Goal: Task Accomplishment & Management: Use online tool/utility

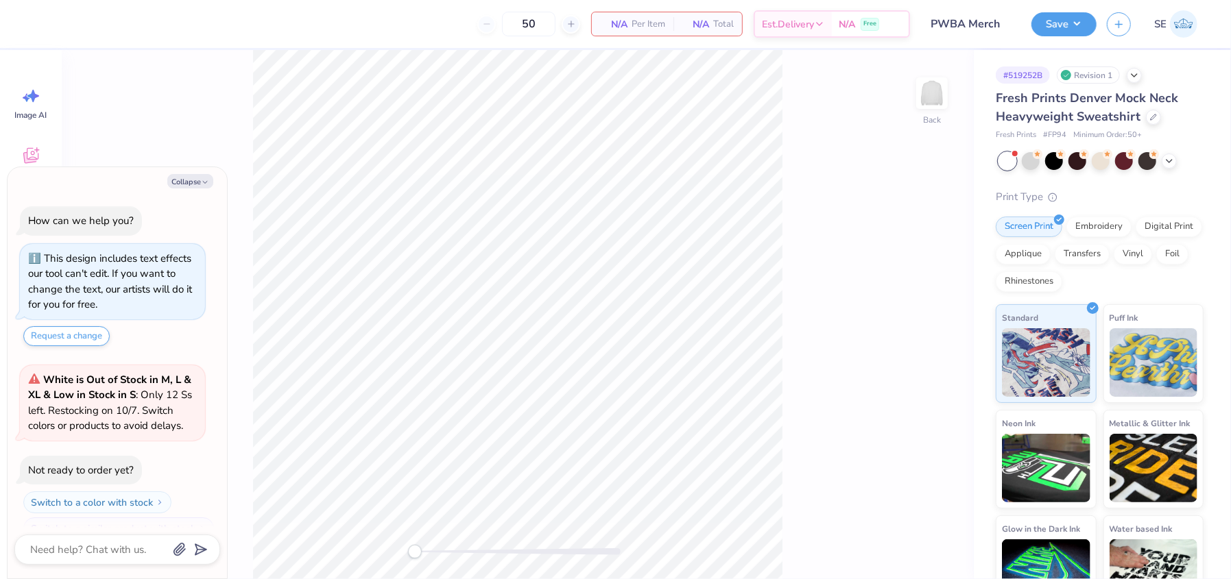
scroll to position [22, 0]
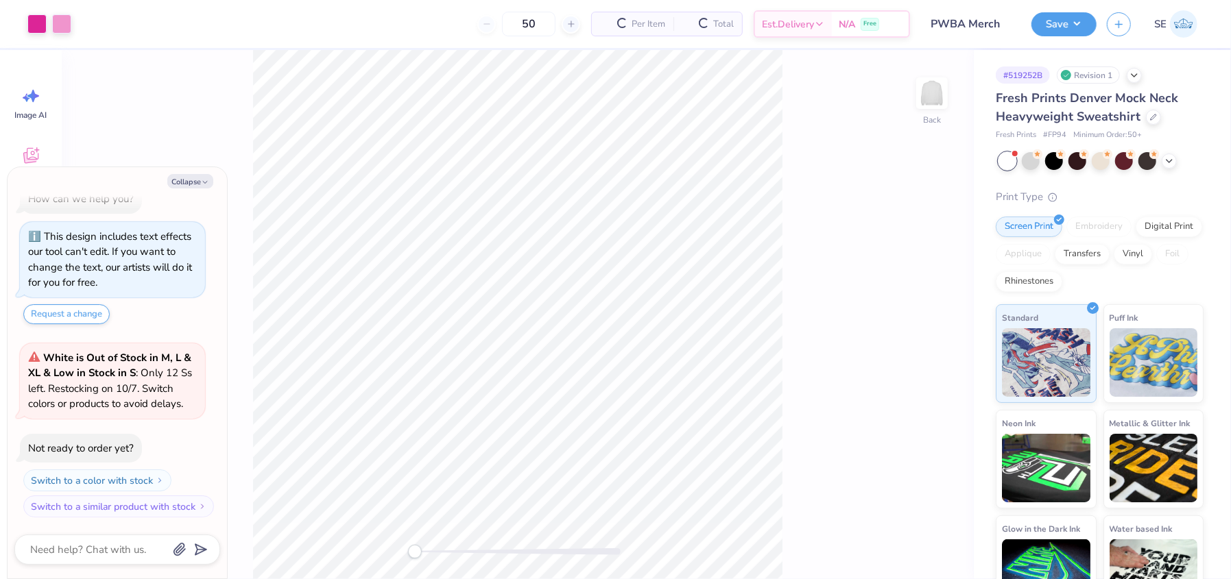
click at [1100, 230] on div "Embroidery" at bounding box center [1098, 227] width 65 height 21
click at [1082, 230] on div "Embroidery" at bounding box center [1098, 227] width 65 height 21
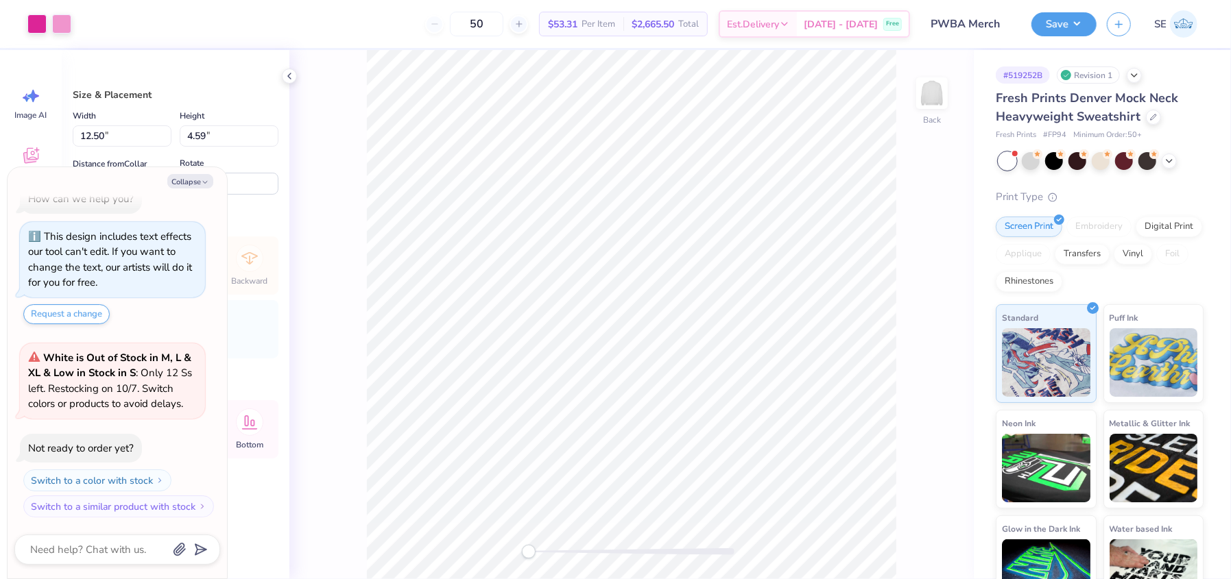
type textarea "x"
type input "11.53"
type input "4.23"
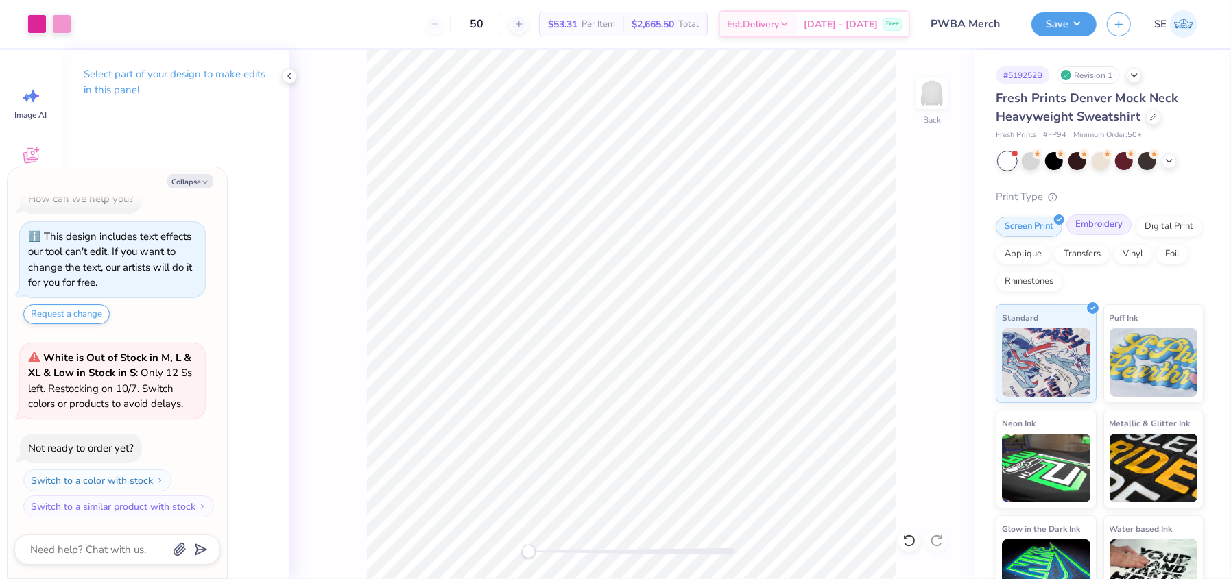
click at [1084, 221] on div "Embroidery" at bounding box center [1098, 225] width 65 height 21
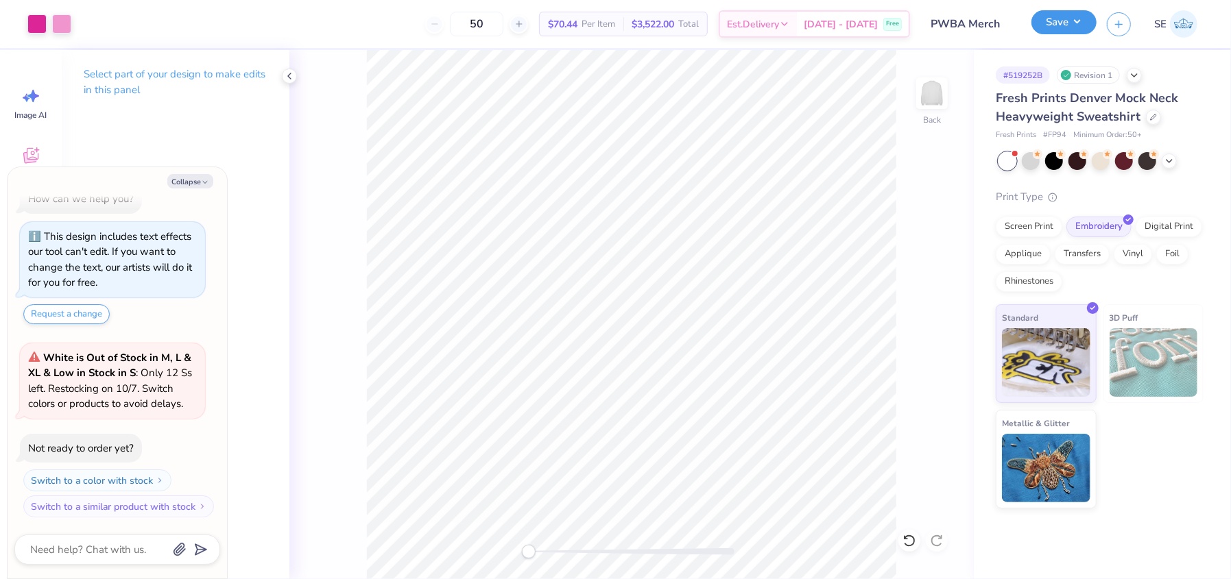
click at [1055, 14] on button "Save" at bounding box center [1063, 22] width 65 height 24
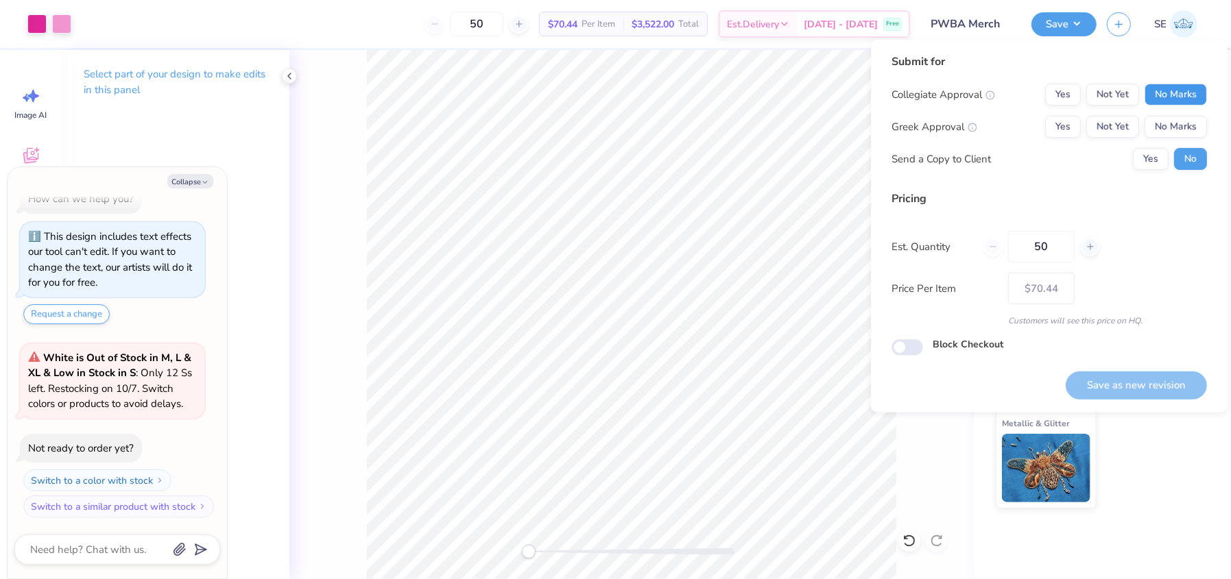
click at [1175, 97] on button "No Marks" at bounding box center [1175, 95] width 62 height 22
click at [1165, 121] on button "No Marks" at bounding box center [1175, 127] width 62 height 22
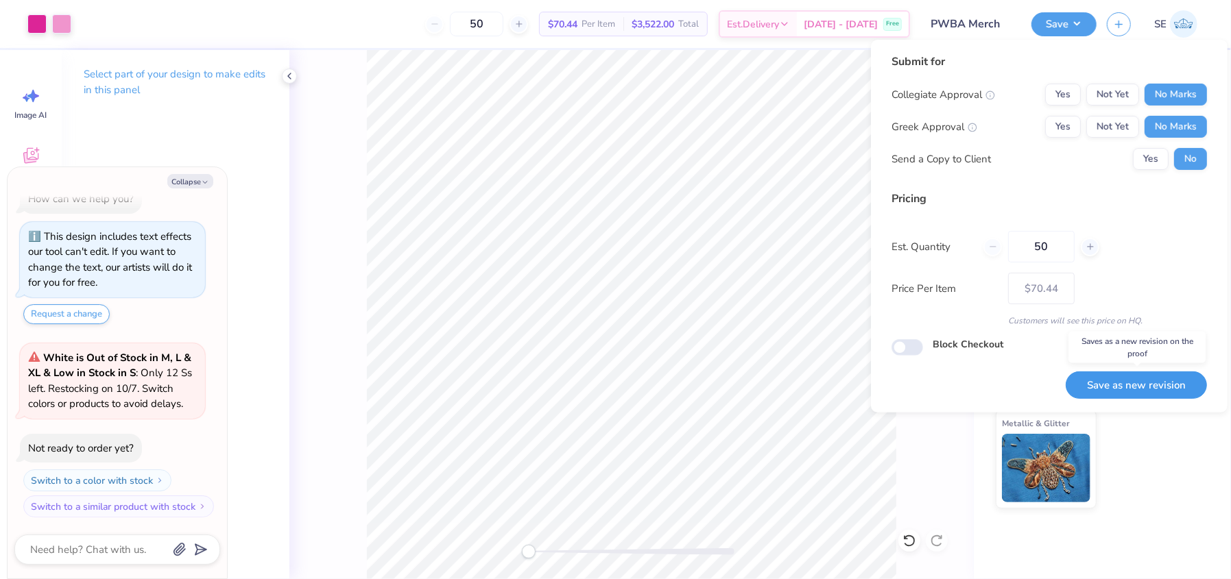
click at [1142, 379] on button "Save as new revision" at bounding box center [1136, 386] width 141 height 28
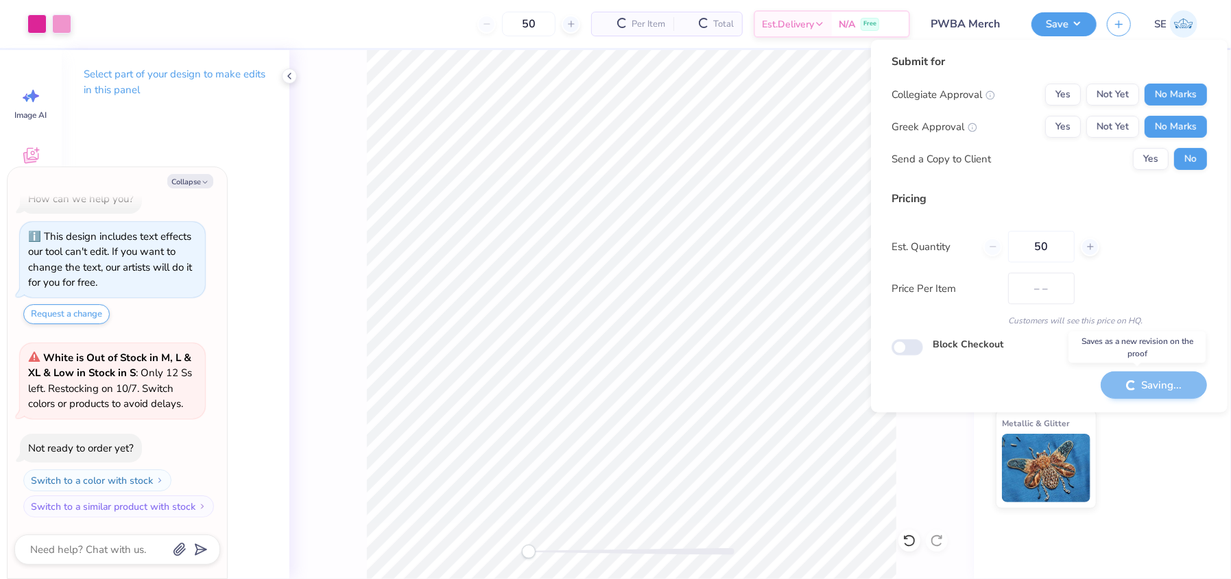
type textarea "x"
type input "– –"
type textarea "x"
type input "$70.44"
type textarea "x"
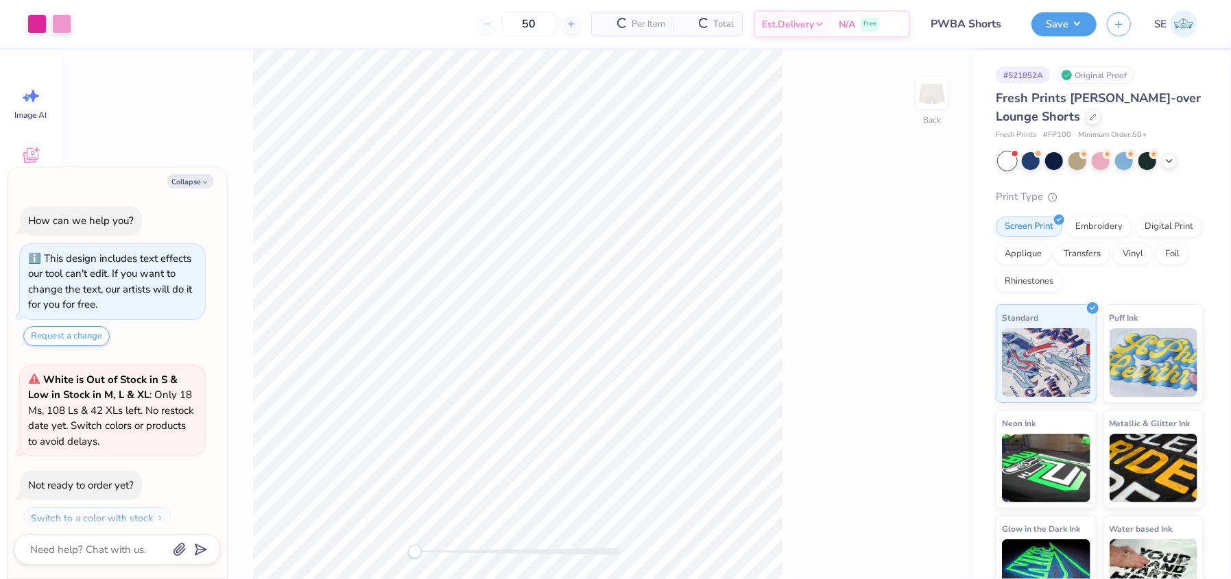
scroll to position [38, 0]
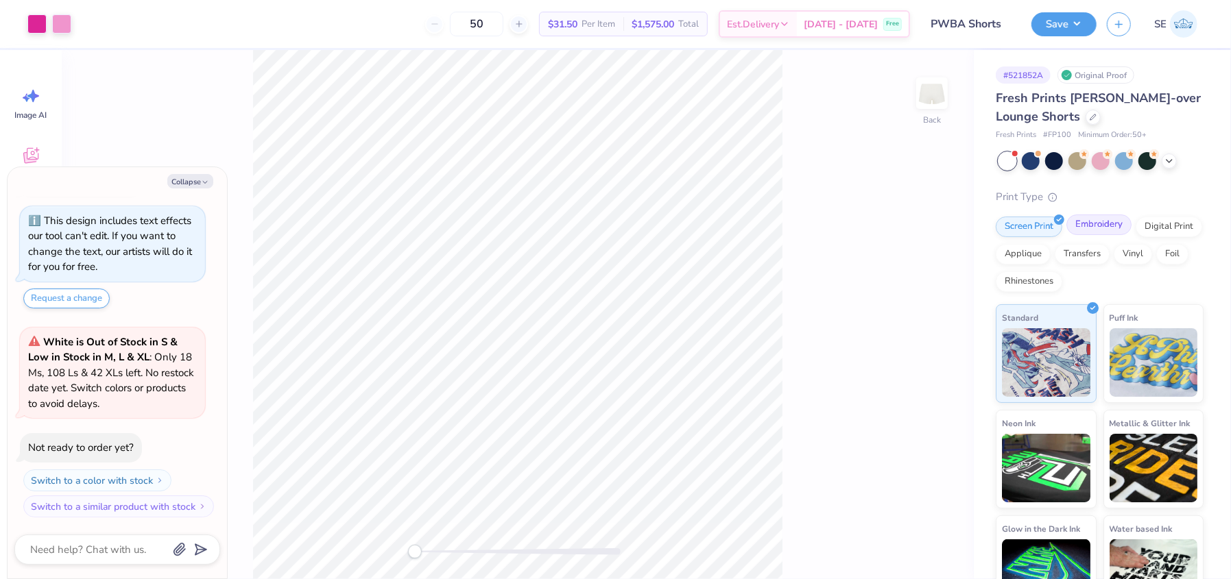
click at [1099, 224] on div "Embroidery" at bounding box center [1098, 225] width 65 height 21
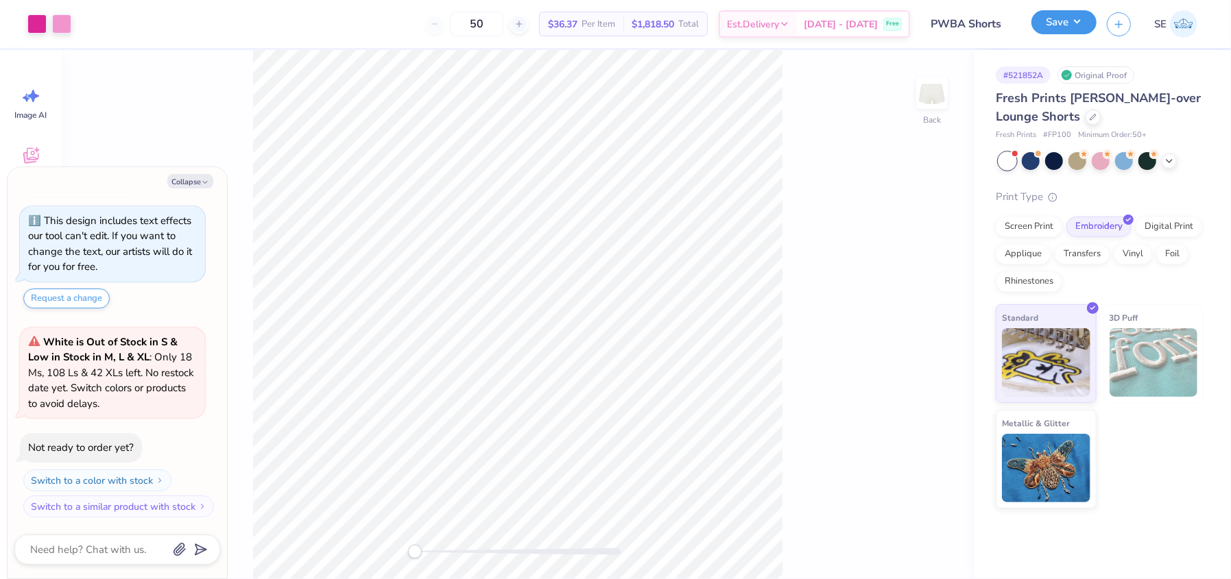
click at [1053, 24] on button "Save" at bounding box center [1063, 22] width 65 height 24
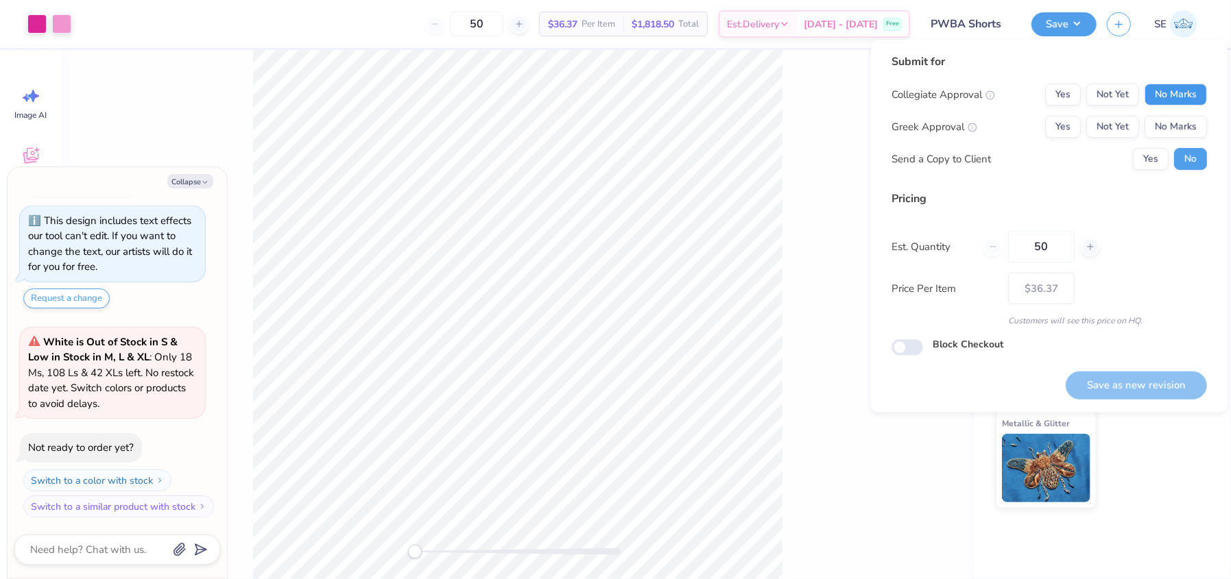
click at [1189, 93] on button "No Marks" at bounding box center [1175, 95] width 62 height 22
click at [1175, 123] on button "No Marks" at bounding box center [1175, 127] width 62 height 22
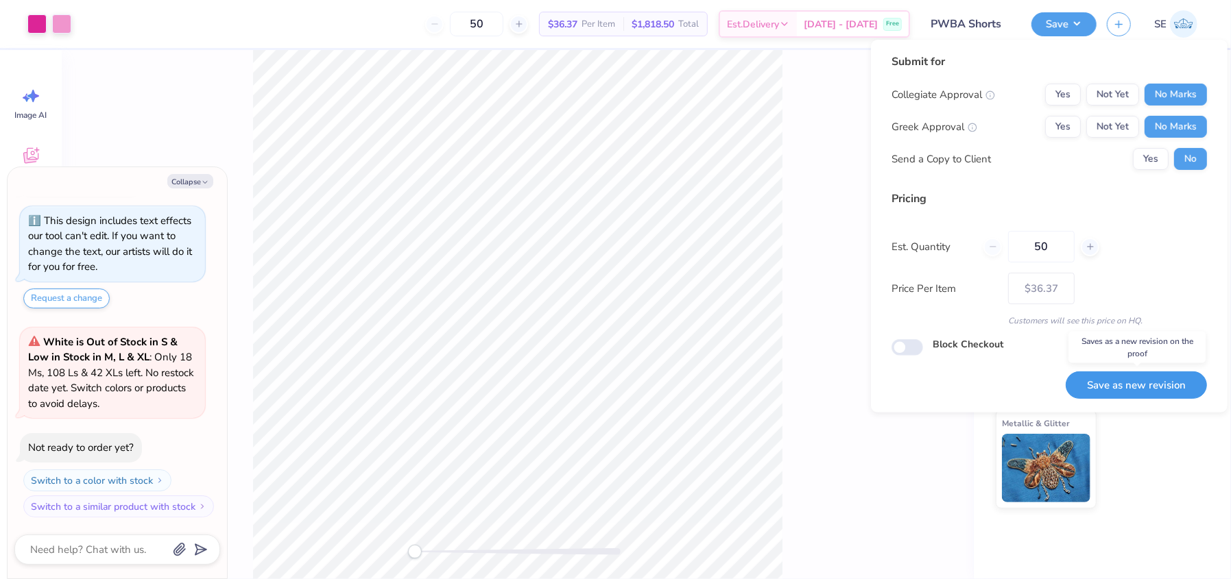
click at [1164, 384] on button "Save as new revision" at bounding box center [1136, 386] width 141 height 28
type textarea "x"
type input "– –"
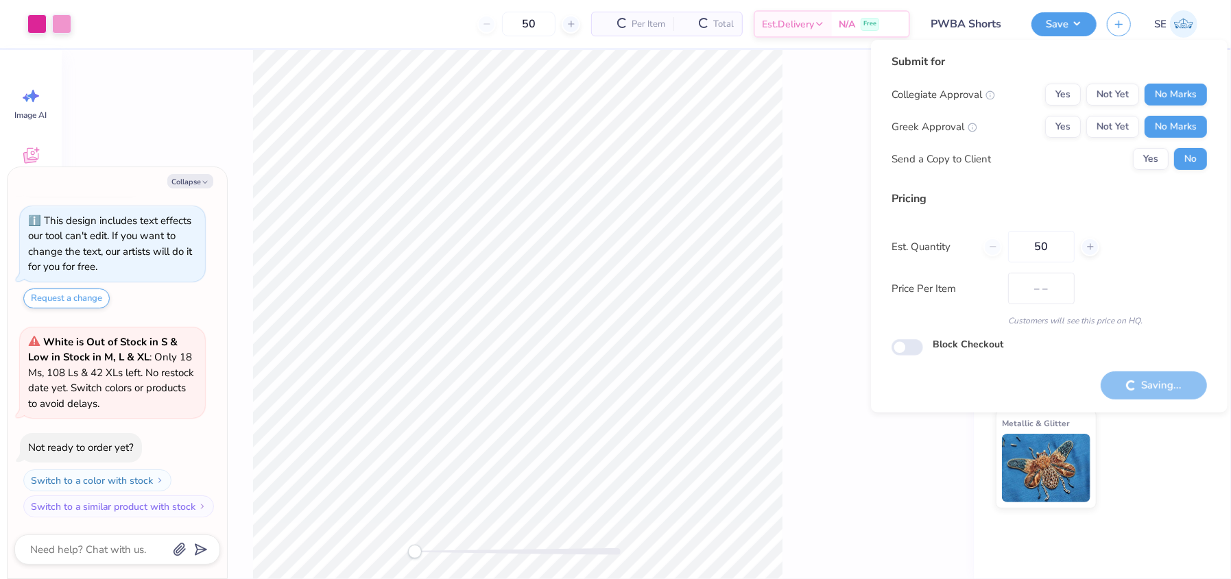
type textarea "x"
type input "$36.37"
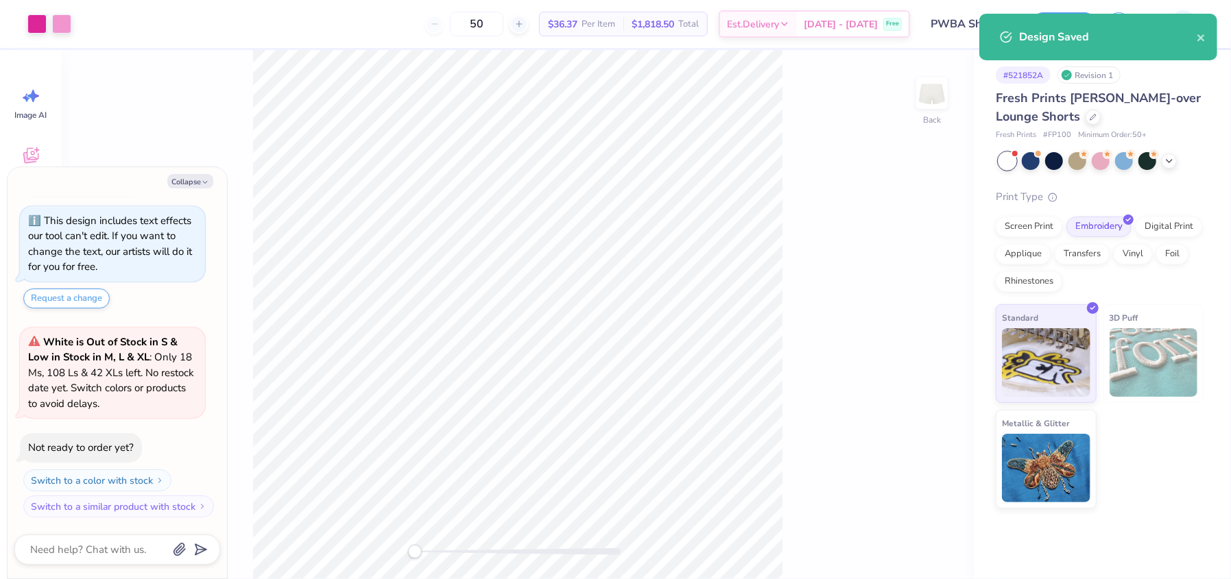
type textarea "x"
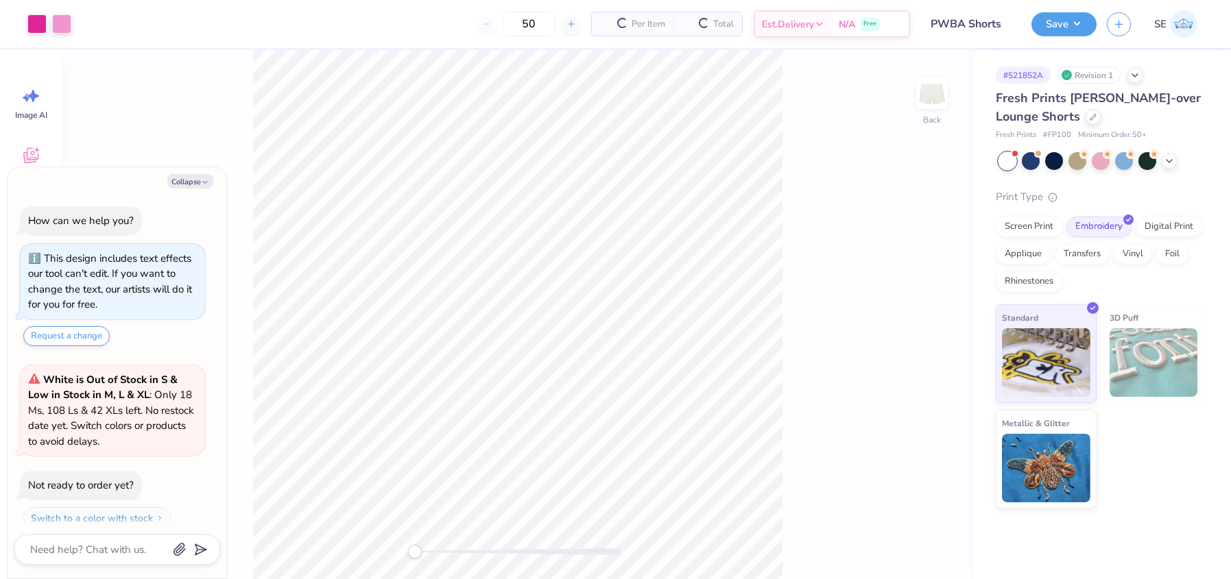
type textarea "x"
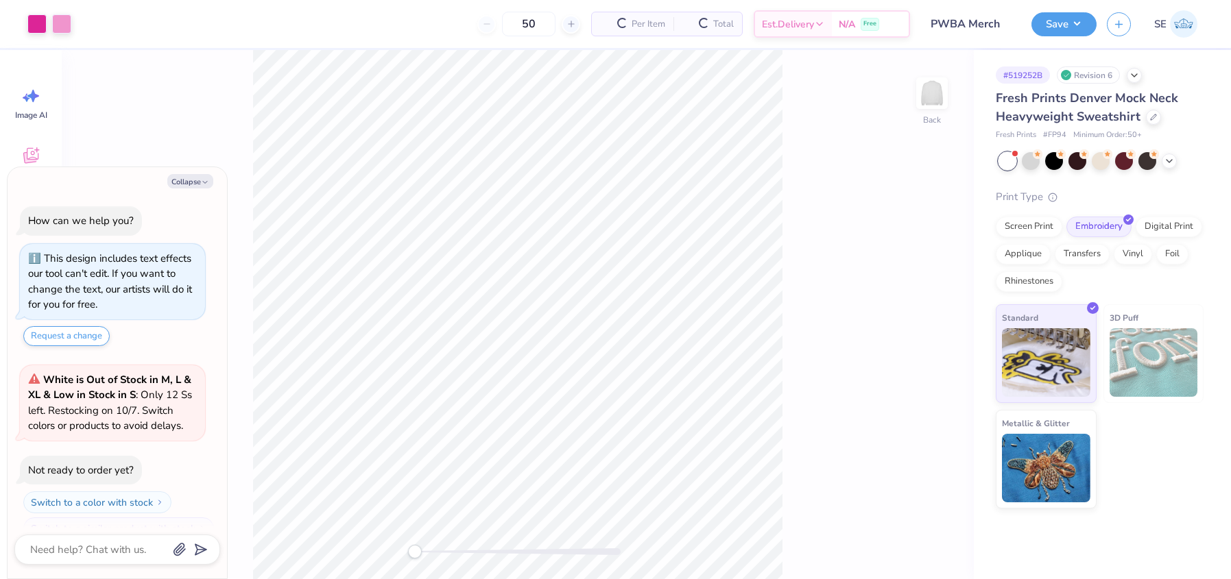
type textarea "x"
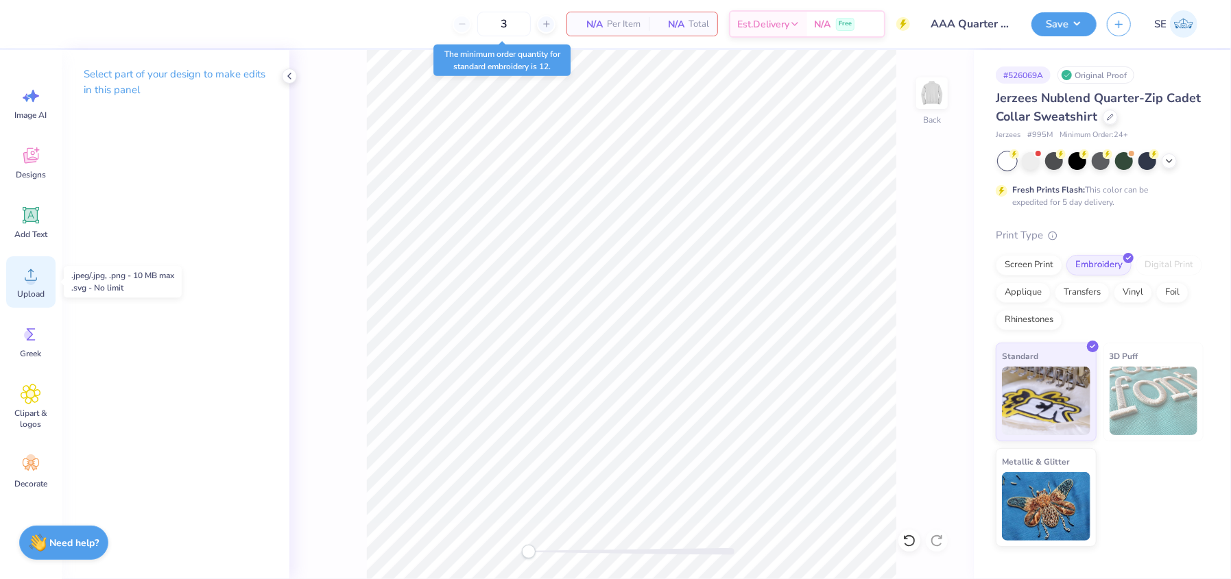
click at [27, 284] on icon at bounding box center [31, 275] width 21 height 21
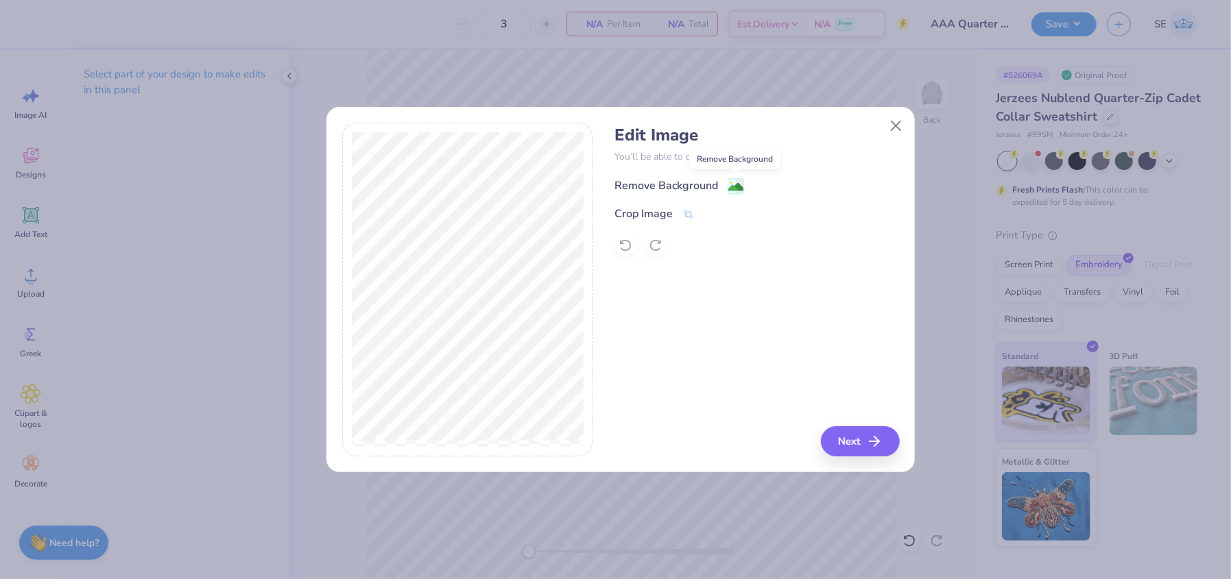
click at [732, 181] on image at bounding box center [735, 187] width 15 height 15
click at [862, 444] on button "Next" at bounding box center [862, 442] width 79 height 30
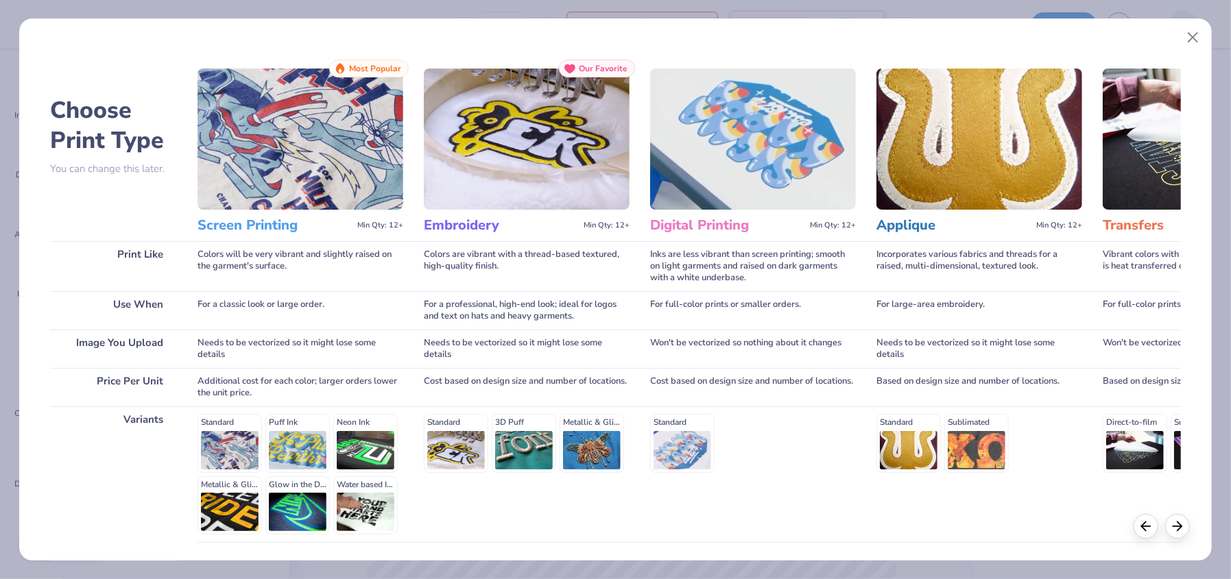
scroll to position [104, 0]
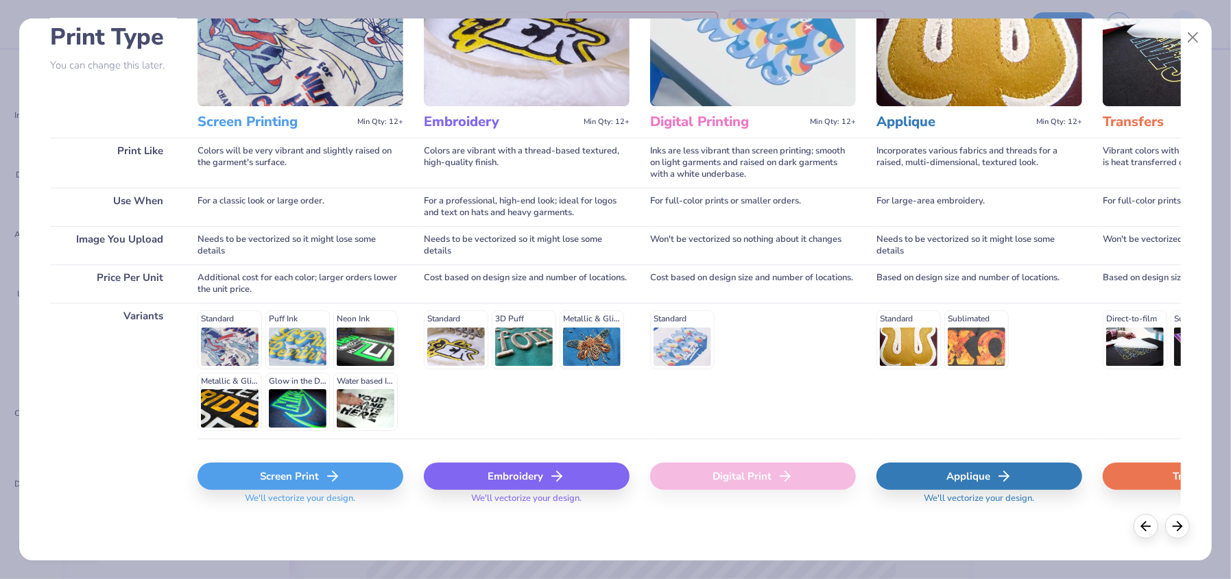
click at [293, 484] on div "Screen Print" at bounding box center [300, 476] width 206 height 27
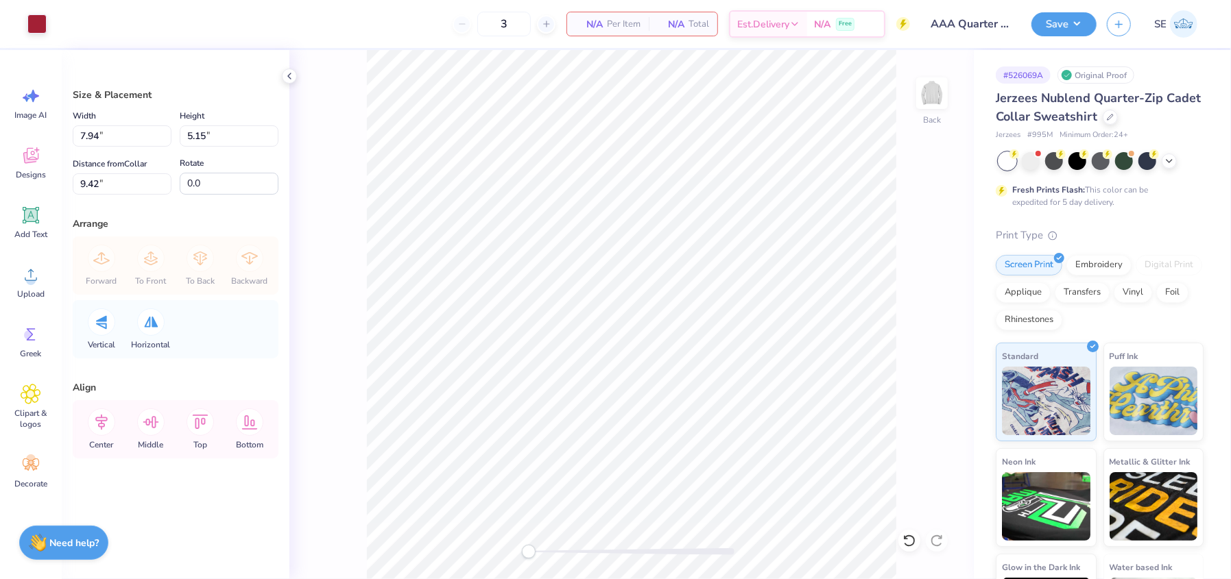
type input "2.24"
type input "1.45"
type input "3.05"
type input "1.98"
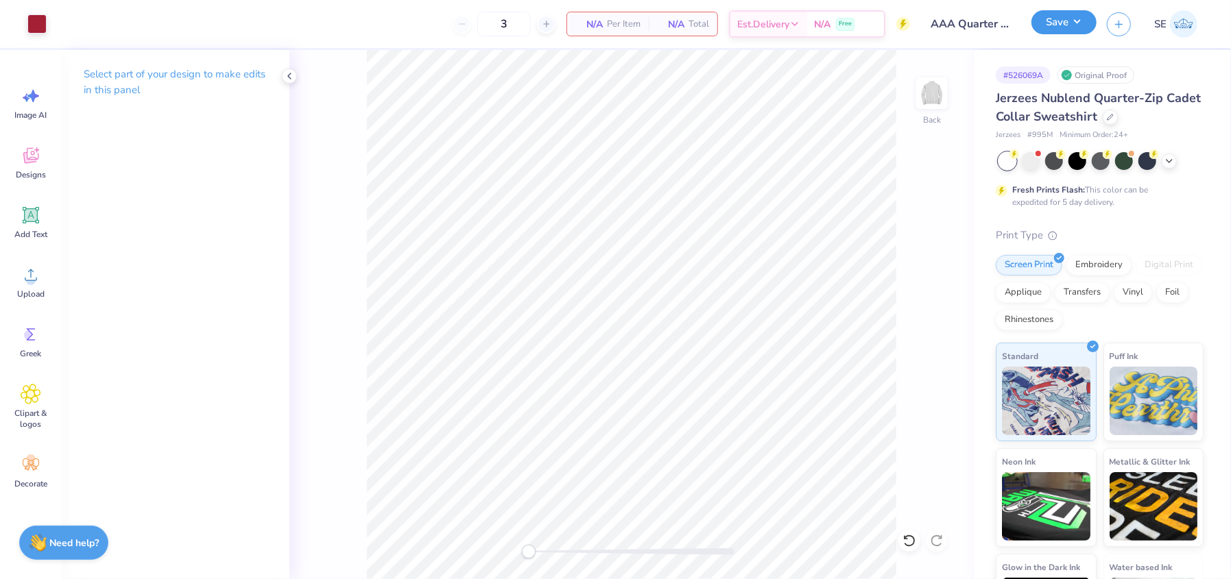
click at [1066, 23] on button "Save" at bounding box center [1063, 22] width 65 height 24
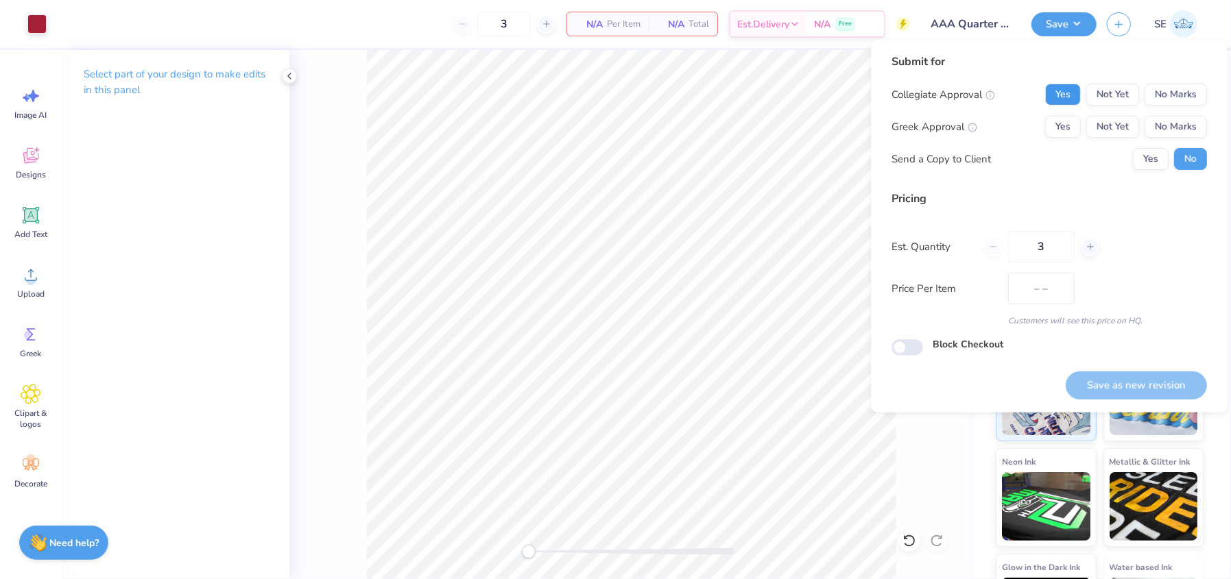
click at [1067, 93] on button "Yes" at bounding box center [1063, 95] width 36 height 22
click at [1177, 128] on button "No Marks" at bounding box center [1175, 127] width 62 height 22
click at [1118, 381] on button "Save as new revision" at bounding box center [1136, 386] width 141 height 28
type input "$81.63"
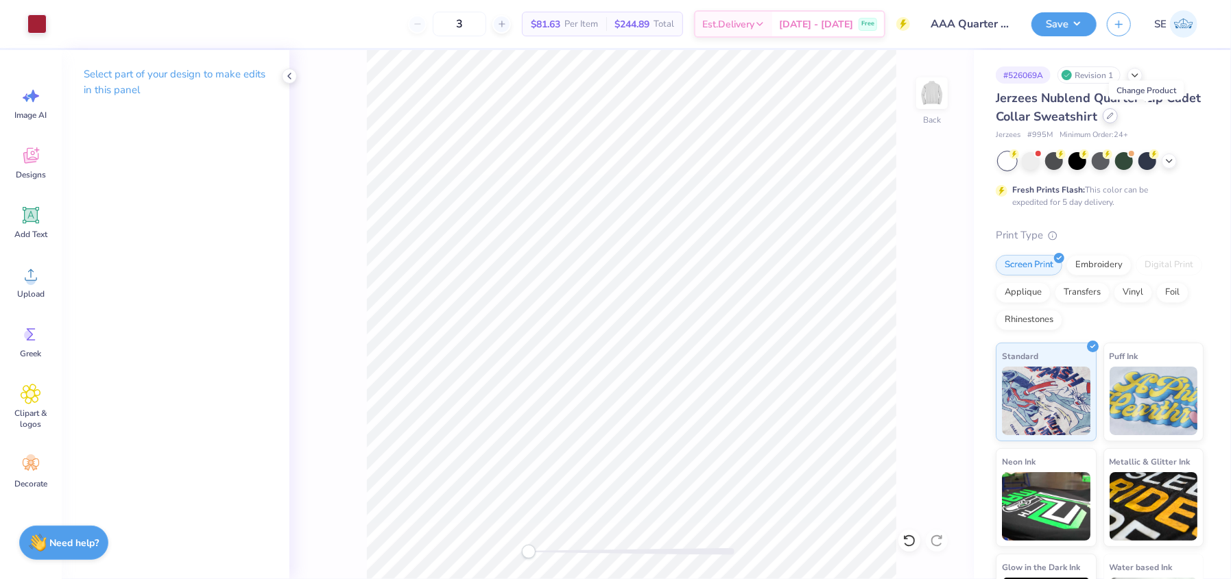
click at [1114, 115] on icon at bounding box center [1110, 115] width 7 height 7
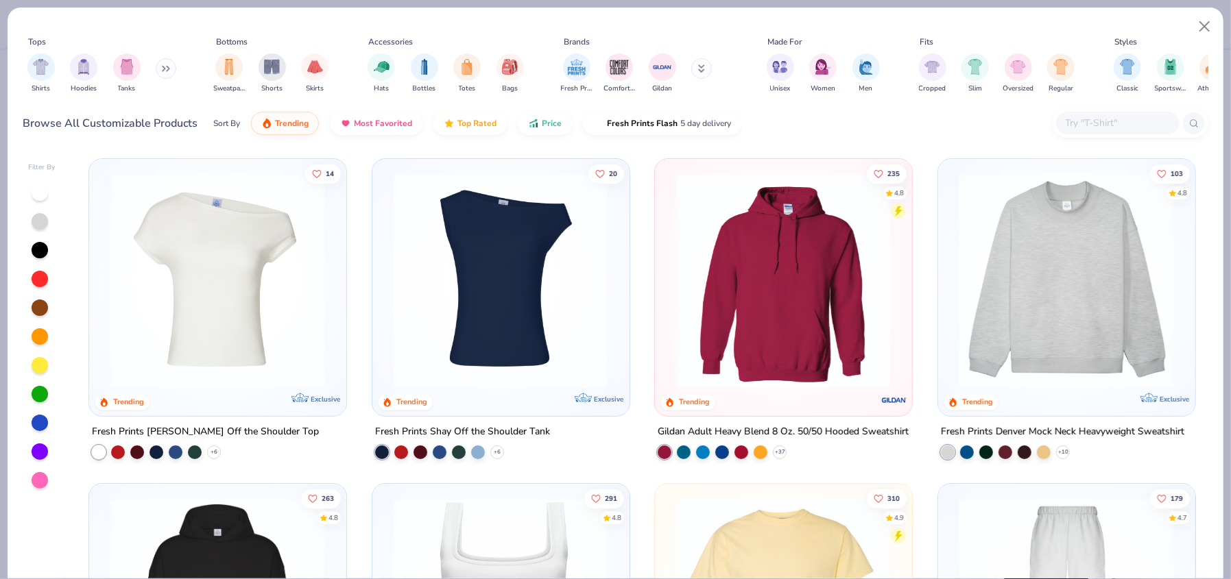
click at [1108, 121] on input "text" at bounding box center [1117, 123] width 106 height 16
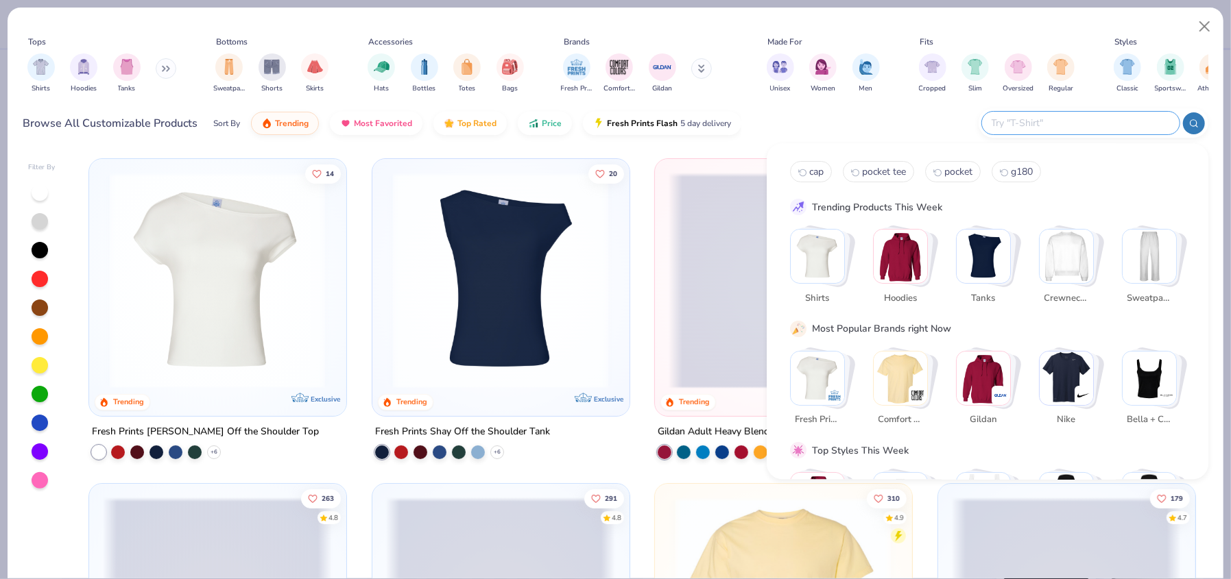
paste input "SF008"
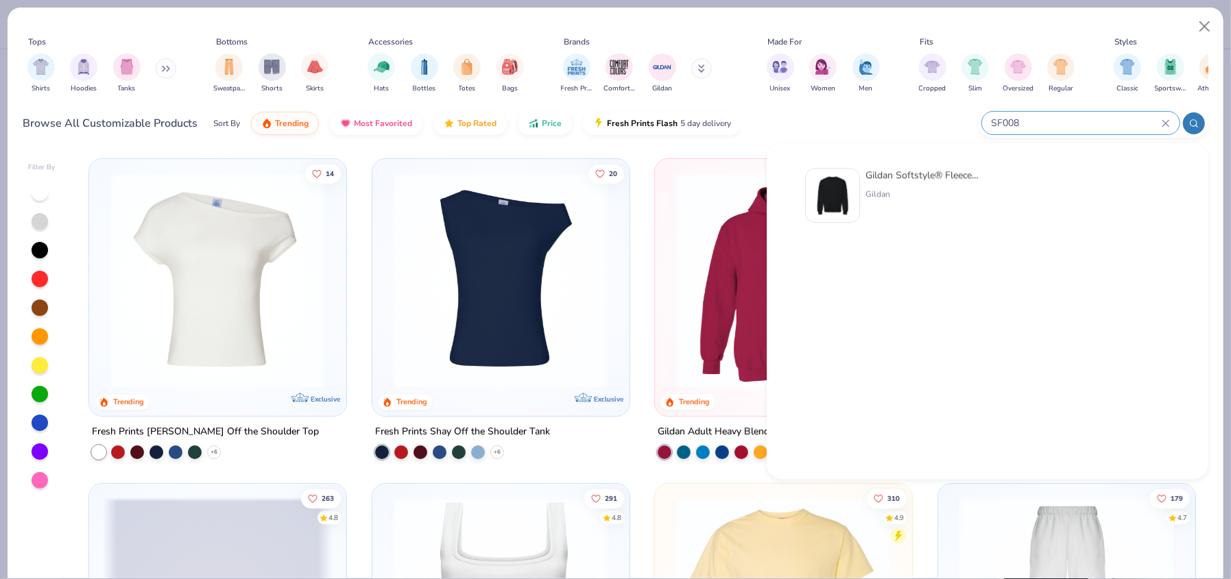
type input "SF008"
click at [835, 191] on img at bounding box center [832, 195] width 43 height 43
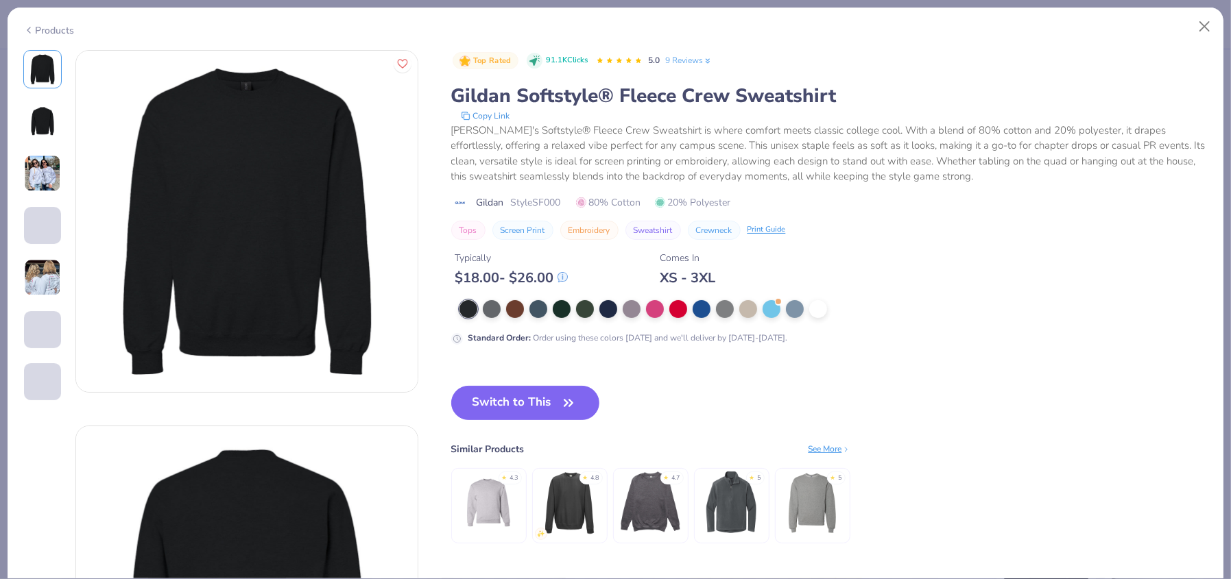
click at [723, 503] on img at bounding box center [731, 502] width 65 height 65
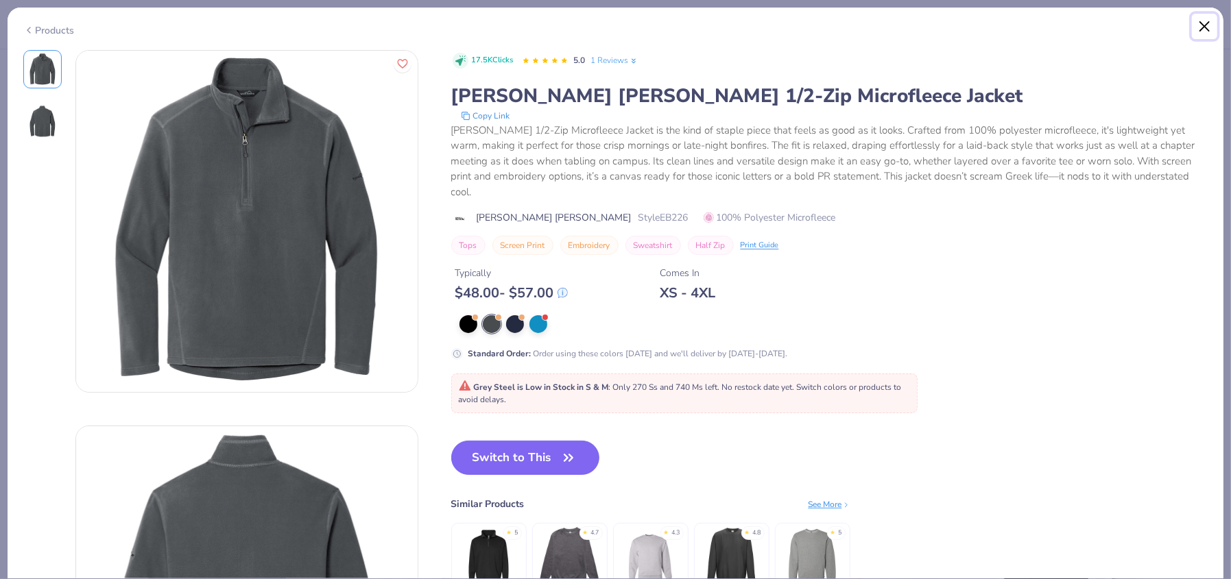
click at [1198, 27] on button "Close" at bounding box center [1205, 27] width 26 height 26
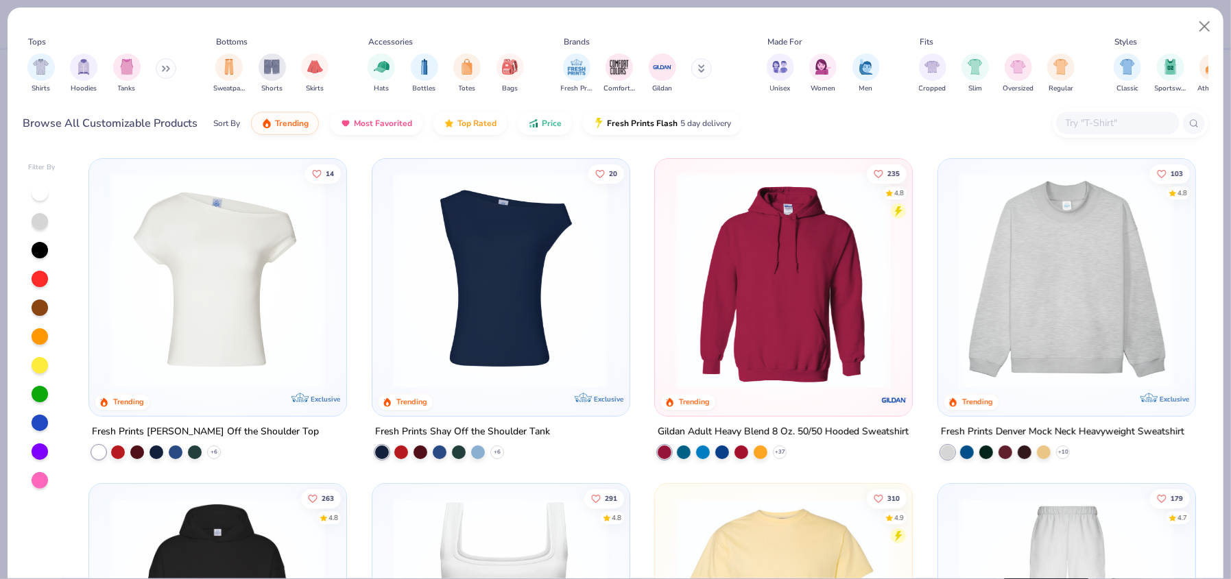
click at [1089, 128] on input "text" at bounding box center [1117, 123] width 106 height 16
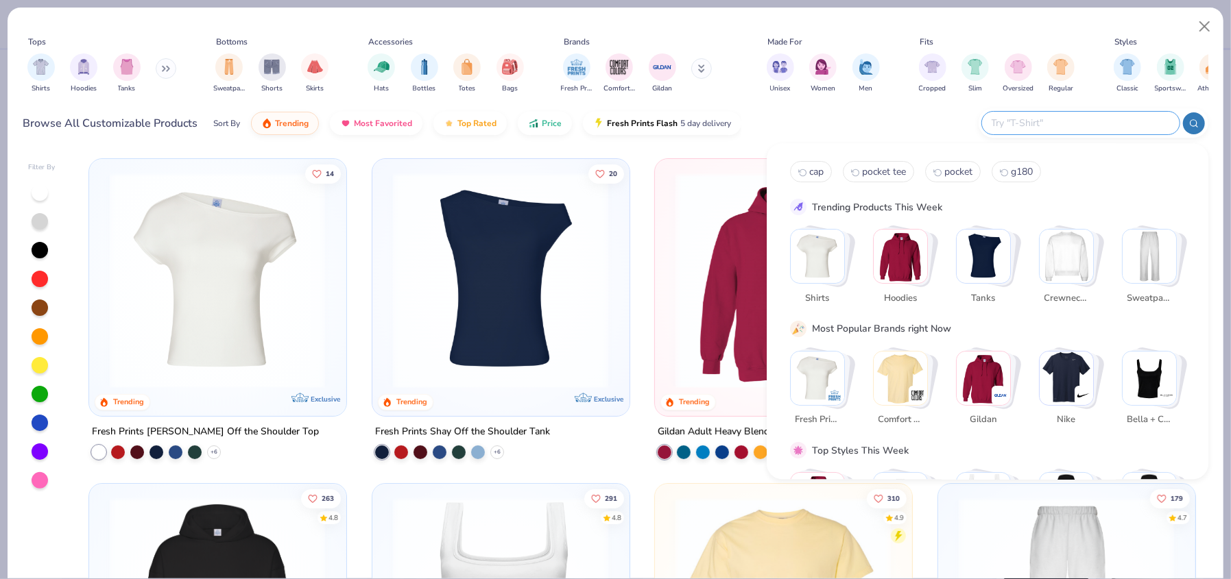
paste input "SS4600QZ"
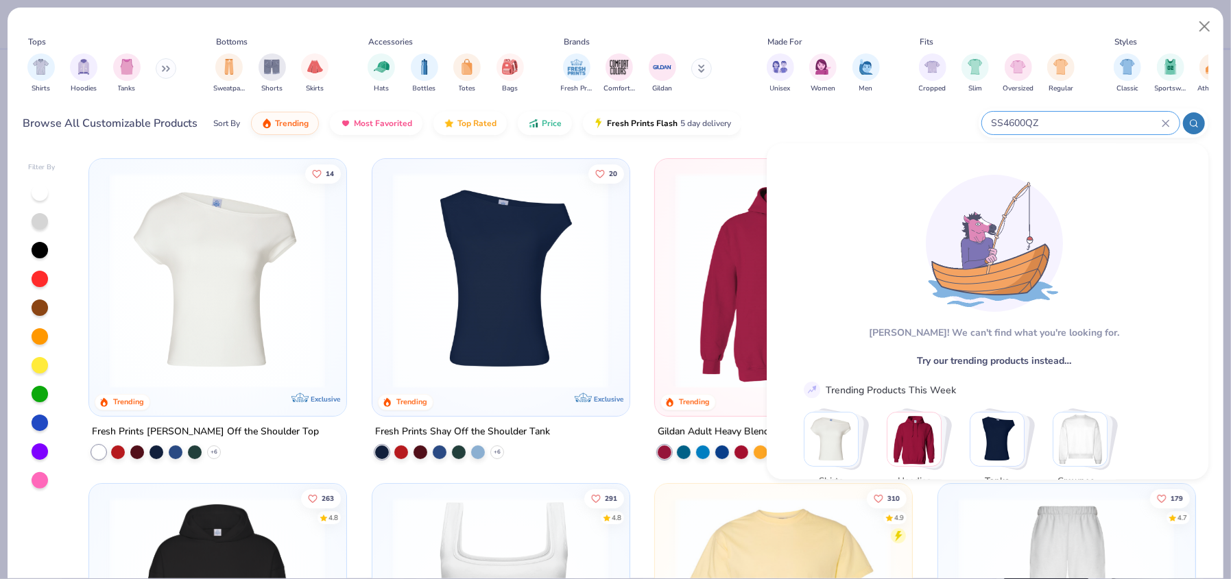
type input "SS4600QZ"
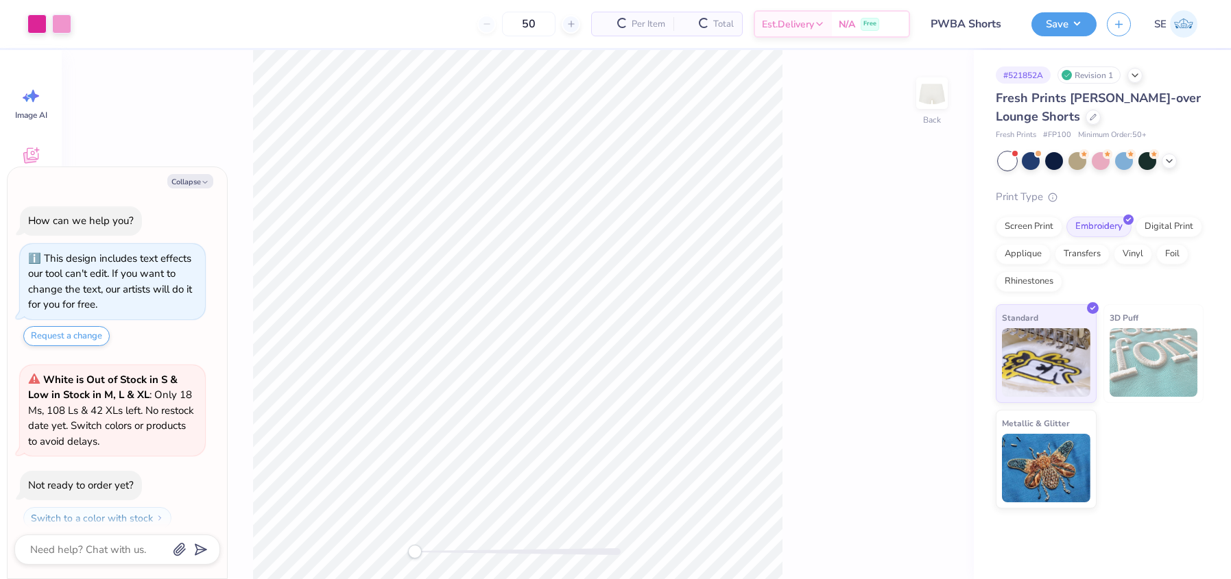
type textarea "x"
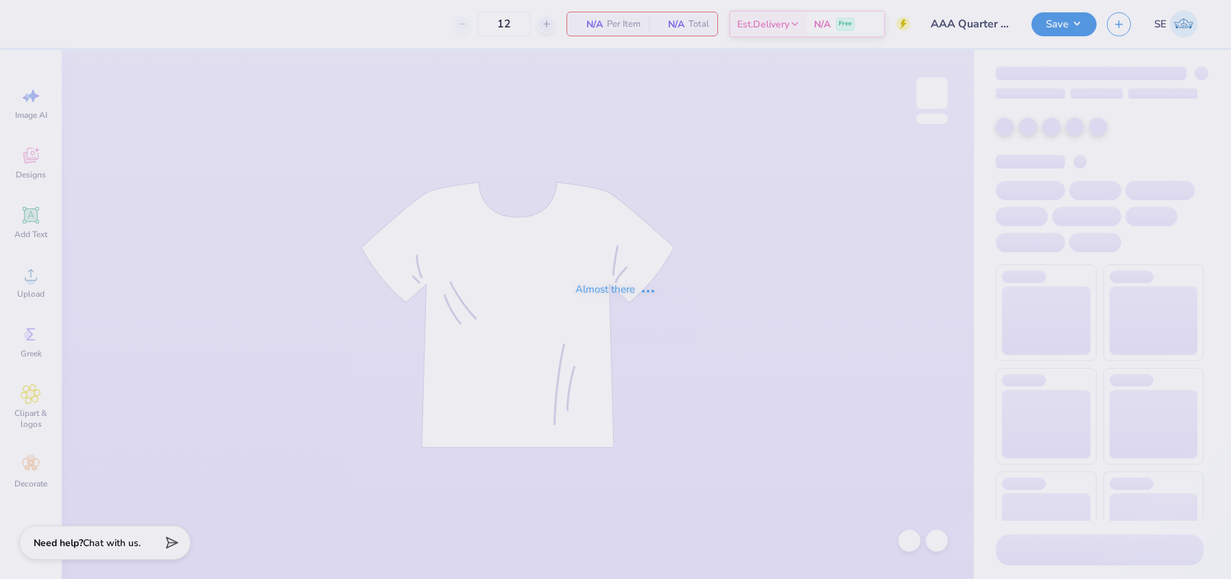
type input "3"
